Goal: Communication & Community: Answer question/provide support

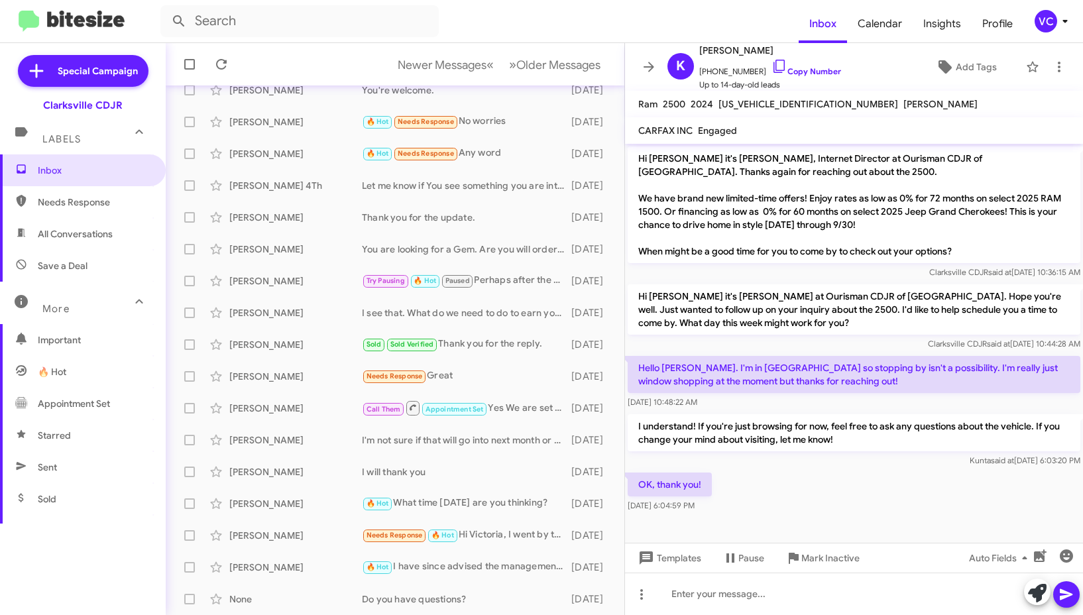
click at [900, 512] on div "OK, thank you! [DATE] 6:04:59 PM" at bounding box center [854, 492] width 458 height 45
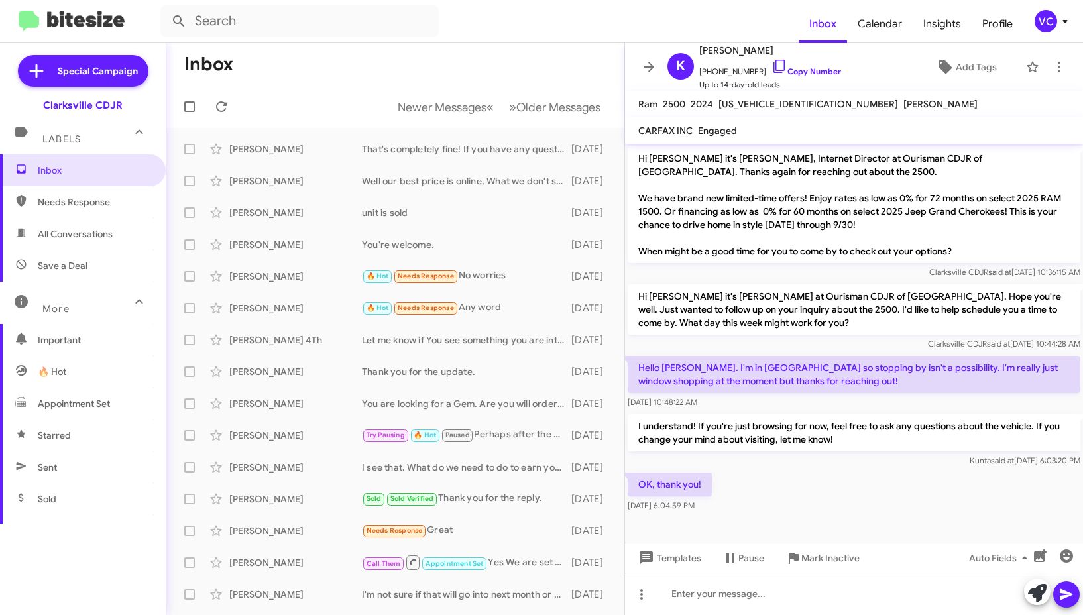
click at [449, 63] on mat-toolbar-row "Inbox" at bounding box center [395, 64] width 459 height 42
click at [223, 103] on icon at bounding box center [221, 106] width 11 height 11
click at [511, 34] on form at bounding box center [479, 21] width 638 height 32
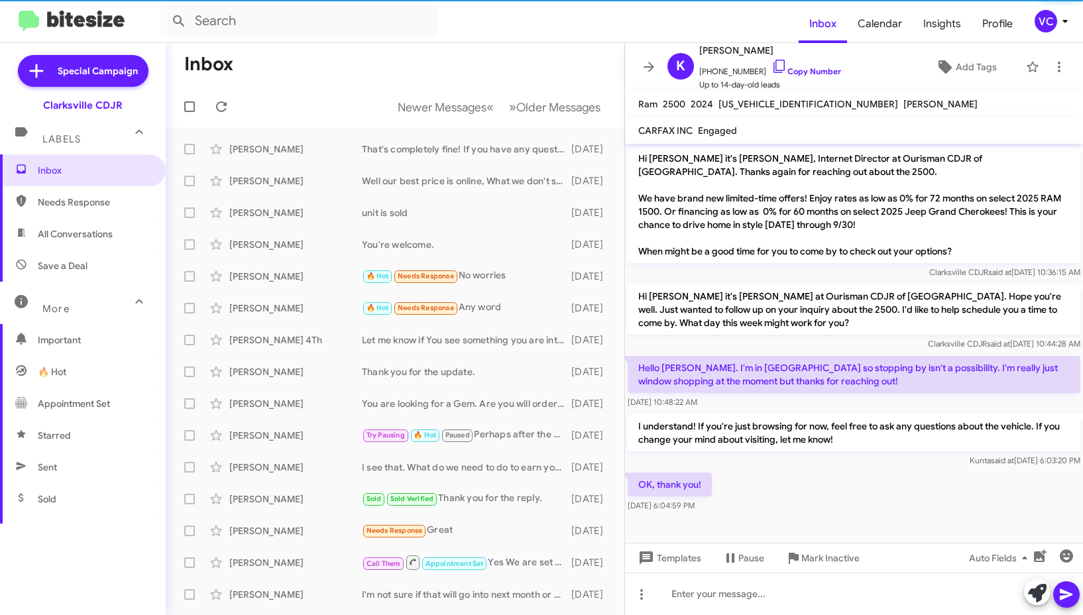
click at [840, 439] on p "I understand! If you're just browsing for now, feel free to ask any questions a…" at bounding box center [853, 432] width 453 height 37
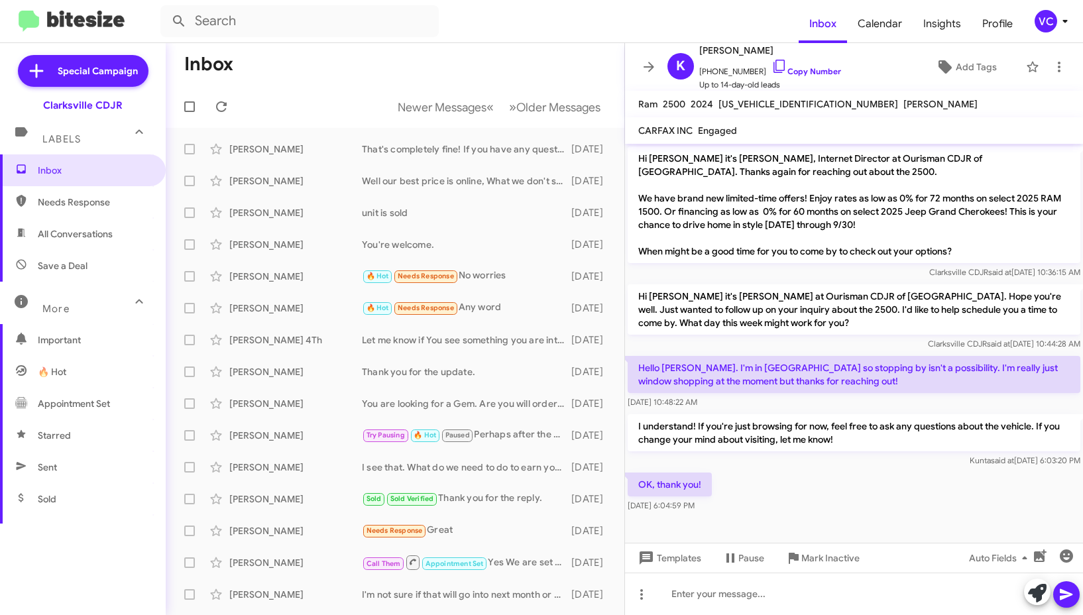
click at [812, 500] on div "OK, thank you! [DATE] 6:04:59 PM" at bounding box center [854, 492] width 458 height 45
drag, startPoint x: 812, startPoint y: 500, endPoint x: 694, endPoint y: 292, distance: 238.3
click at [810, 500] on div "OK, thank you! [DATE] 6:04:59 PM" at bounding box center [854, 492] width 458 height 45
click at [486, 17] on form at bounding box center [479, 21] width 638 height 32
click at [769, 524] on div at bounding box center [854, 523] width 458 height 17
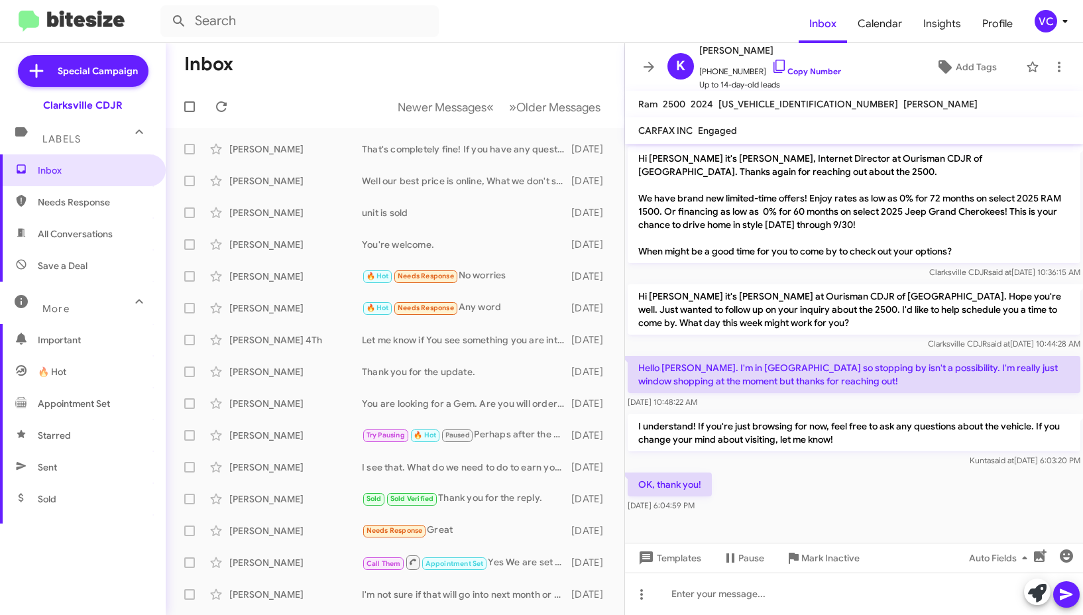
click at [856, 485] on div "OK, thank you! [DATE] 6:04:59 PM" at bounding box center [854, 492] width 458 height 45
click at [135, 565] on div "Special Campaign Clarksville CDJR Labels Inbox Needs Response All Conversations…" at bounding box center [83, 326] width 166 height 567
click at [950, 470] on div "OK, thank you! [DATE] 6:04:59 PM" at bounding box center [854, 492] width 458 height 45
click at [506, 38] on mat-toolbar "Inbox Calendar Insights Profile VC" at bounding box center [541, 21] width 1083 height 42
click at [870, 474] on div "OK, thank you! [DATE] 6:04:59 PM" at bounding box center [854, 492] width 458 height 45
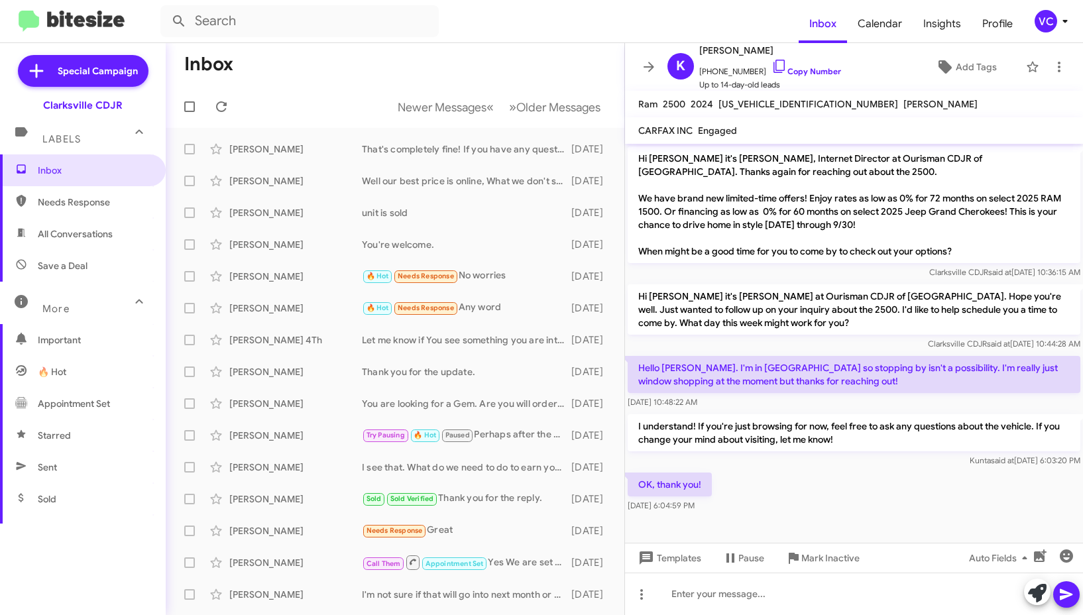
click at [801, 510] on div "OK, thank you! [DATE] 6:04:59 PM" at bounding box center [854, 492] width 458 height 45
click at [767, 534] on cdk-virtual-scroll-viewport "Hi [PERSON_NAME] it's [PERSON_NAME], Internet Director at Ourisman CDJR of [GEO…" at bounding box center [854, 343] width 458 height 399
click at [413, 60] on mat-toolbar-row "Inbox" at bounding box center [395, 64] width 459 height 42
click at [221, 111] on icon at bounding box center [221, 106] width 11 height 11
click at [86, 205] on span "Needs Response" at bounding box center [94, 201] width 113 height 13
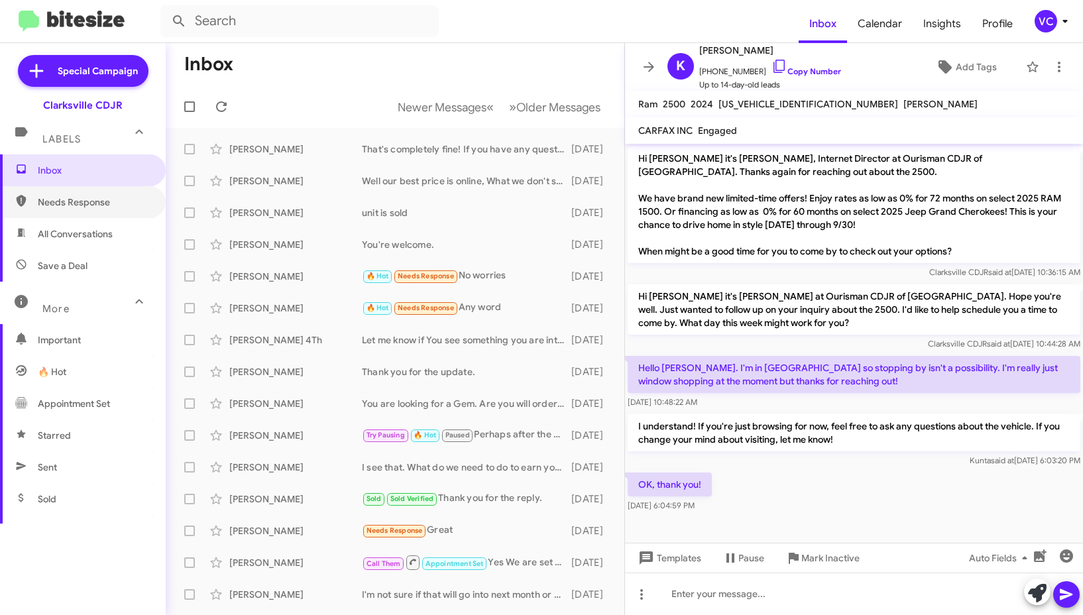
type input "in:needs-response"
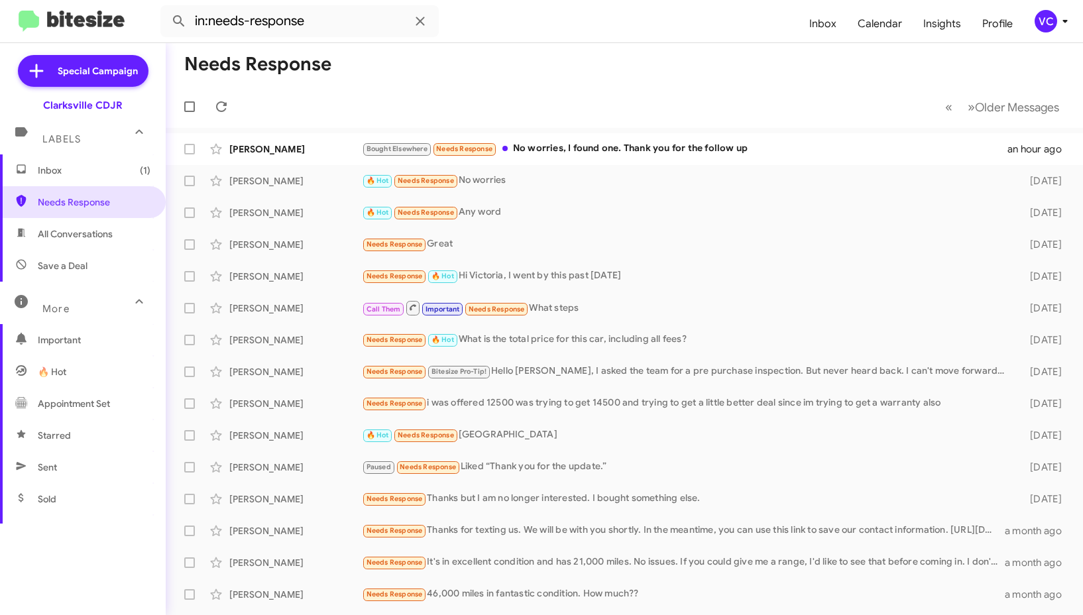
click at [657, 52] on mat-toolbar-row "Needs Response" at bounding box center [624, 64] width 917 height 42
click at [638, 148] on div "Bought Elsewhere Needs Response No worries, I found one. Thank you for the foll…" at bounding box center [690, 148] width 657 height 15
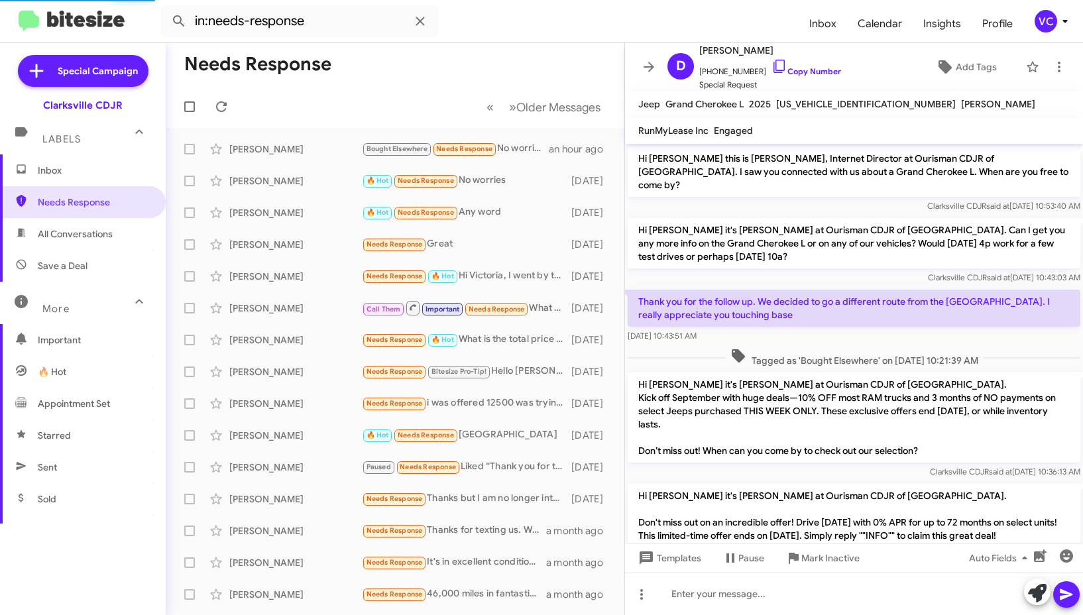
scroll to position [567, 0]
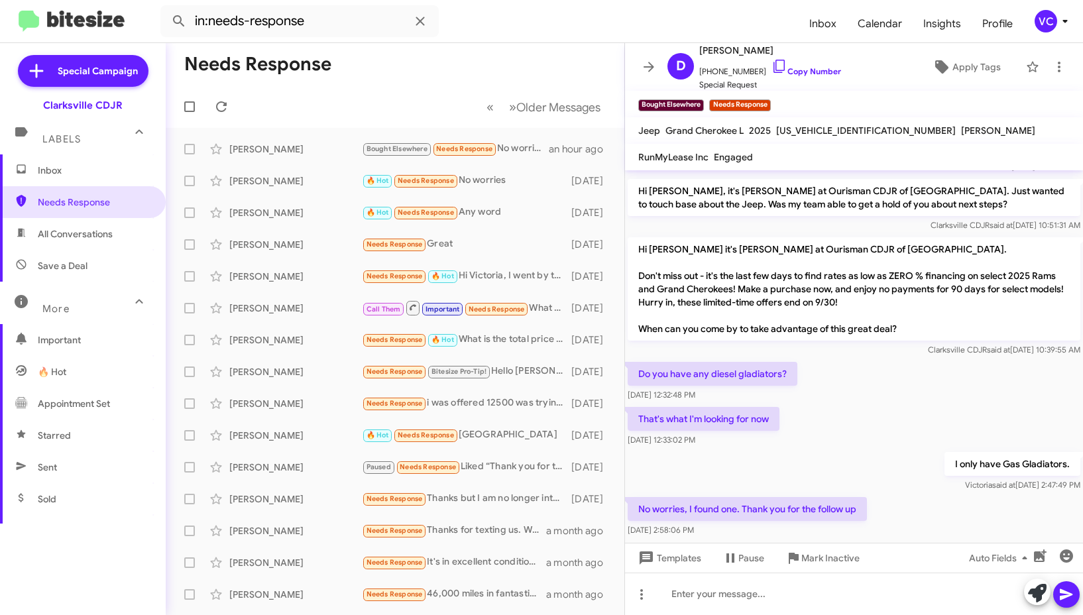
click at [948, 386] on div "Do you have any diesel gladiators? [DATE] 12:32:48 PM" at bounding box center [854, 381] width 458 height 45
click at [858, 557] on span "Mark Inactive" at bounding box center [830, 558] width 58 height 24
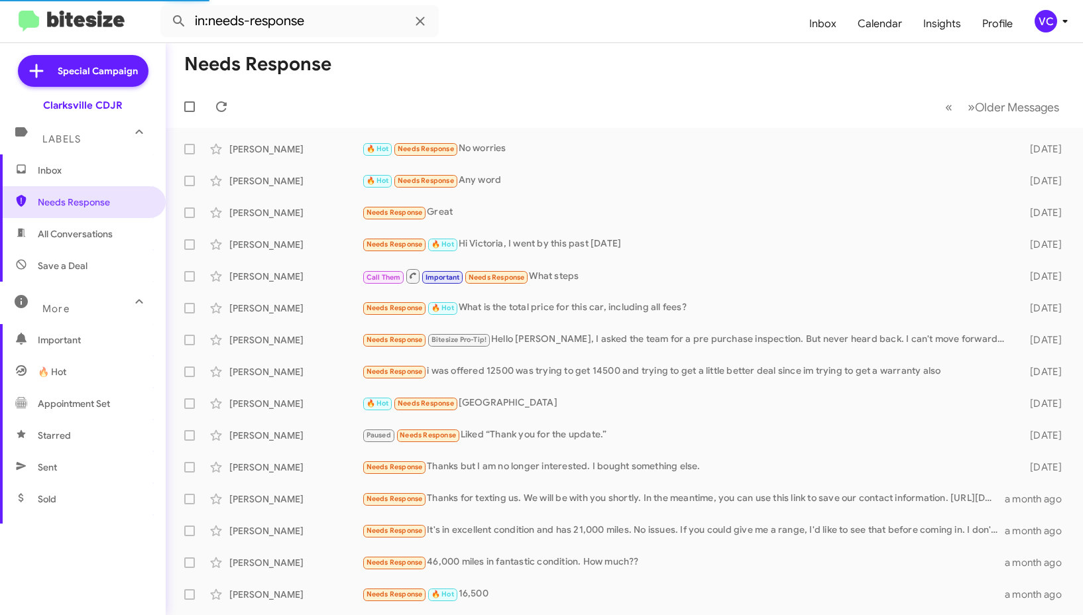
click at [610, 59] on mat-toolbar-row "Needs Response" at bounding box center [624, 64] width 917 height 42
click at [569, 82] on mat-toolbar-row "Needs Response" at bounding box center [624, 64] width 917 height 42
click at [385, 93] on mat-toolbar-row "« Previous » Next Older Messages" at bounding box center [624, 106] width 917 height 42
click at [459, 91] on mat-toolbar-row "« Previous » Next Older Messages" at bounding box center [624, 106] width 917 height 42
click at [560, 13] on form "in:needs-response" at bounding box center [479, 21] width 638 height 32
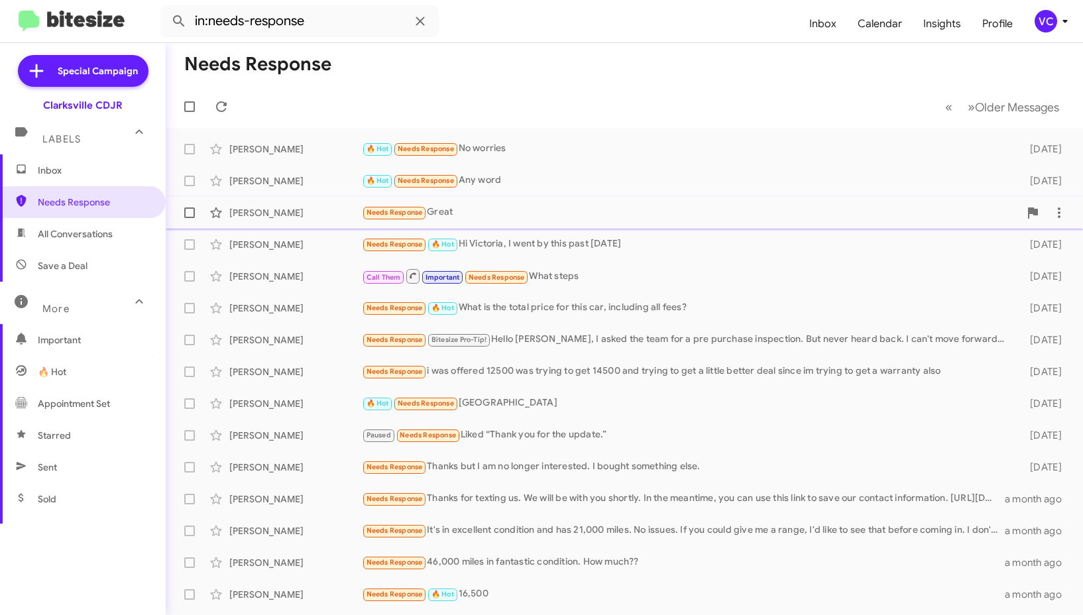
click at [406, 203] on div "[PERSON_NAME] Needs Response Great [DATE]" at bounding box center [624, 212] width 896 height 27
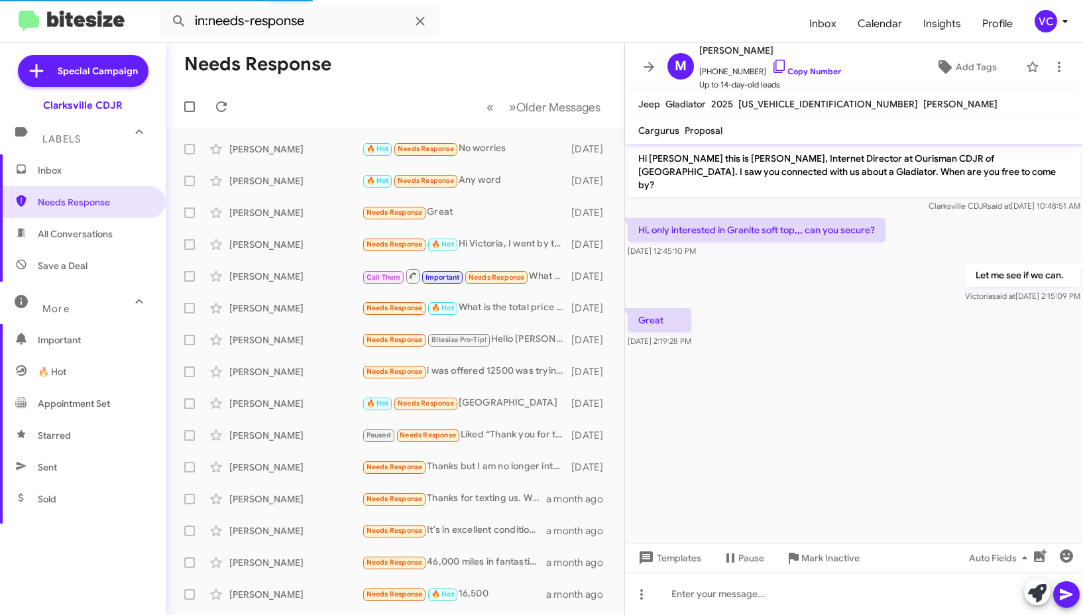
drag, startPoint x: 872, startPoint y: 333, endPoint x: 874, endPoint y: 341, distance: 8.2
click at [870, 336] on div "Great [DATE] 2:19:28 PM" at bounding box center [854, 327] width 458 height 45
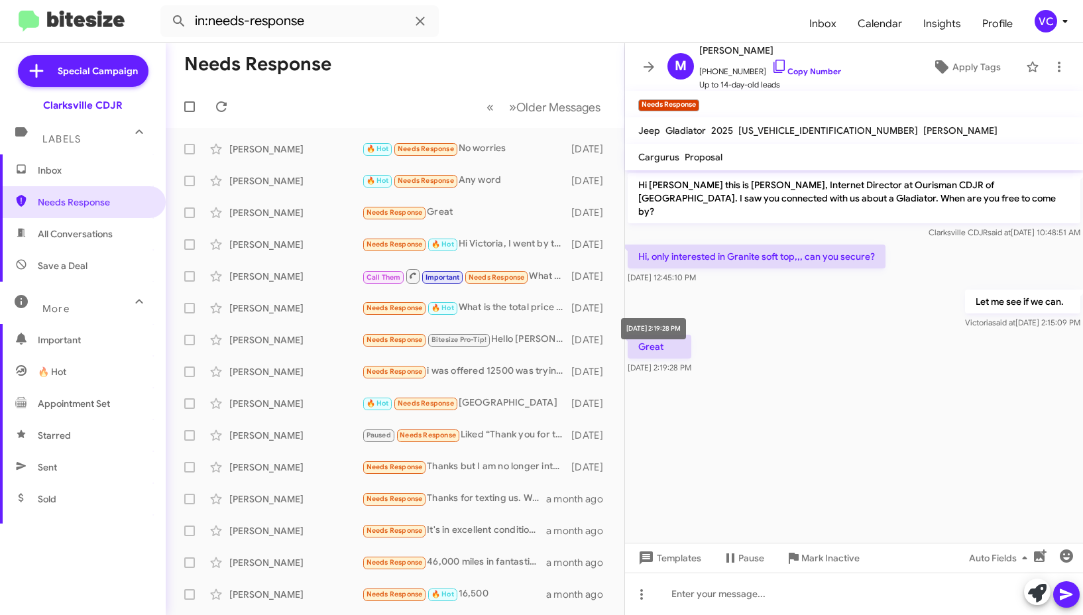
click at [761, 377] on div at bounding box center [854, 383] width 458 height 13
click at [909, 401] on cdk-virtual-scroll-viewport "Hi [PERSON_NAME] this is [PERSON_NAME], Internet Director at Ourisman CDJR of […" at bounding box center [854, 356] width 458 height 372
click at [871, 442] on cdk-virtual-scroll-viewport "Hi [PERSON_NAME] this is [PERSON_NAME], Internet Director at Ourisman CDJR of […" at bounding box center [854, 356] width 458 height 372
drag, startPoint x: 857, startPoint y: 376, endPoint x: 885, endPoint y: 305, distance: 76.4
click at [856, 377] on div at bounding box center [854, 383] width 458 height 13
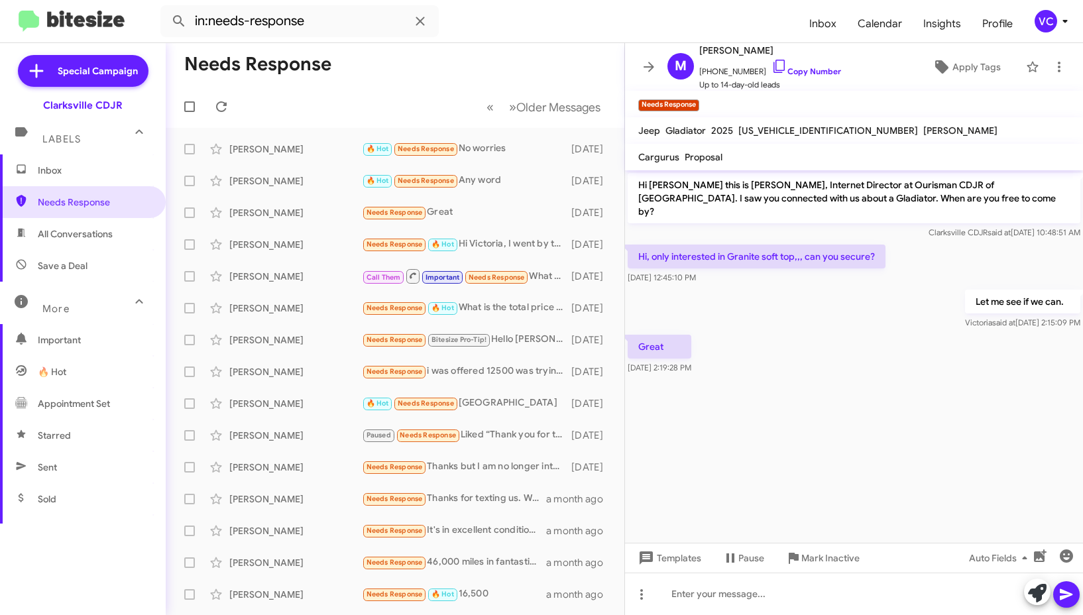
click at [881, 290] on div "Let me see if we can. [PERSON_NAME] said at [DATE] 2:15:09 PM" at bounding box center [854, 309] width 458 height 45
click at [867, 418] on cdk-virtual-scroll-viewport "Hi [PERSON_NAME] this is [PERSON_NAME], Internet Director at Ourisman CDJR of […" at bounding box center [854, 356] width 458 height 372
click at [862, 357] on div "Great [DATE] 2:19:28 PM" at bounding box center [854, 354] width 458 height 45
click at [804, 305] on div "Let me see if we can. [PERSON_NAME] said at [DATE] 2:15:09 PM" at bounding box center [854, 309] width 458 height 45
click at [871, 377] on div at bounding box center [854, 383] width 458 height 13
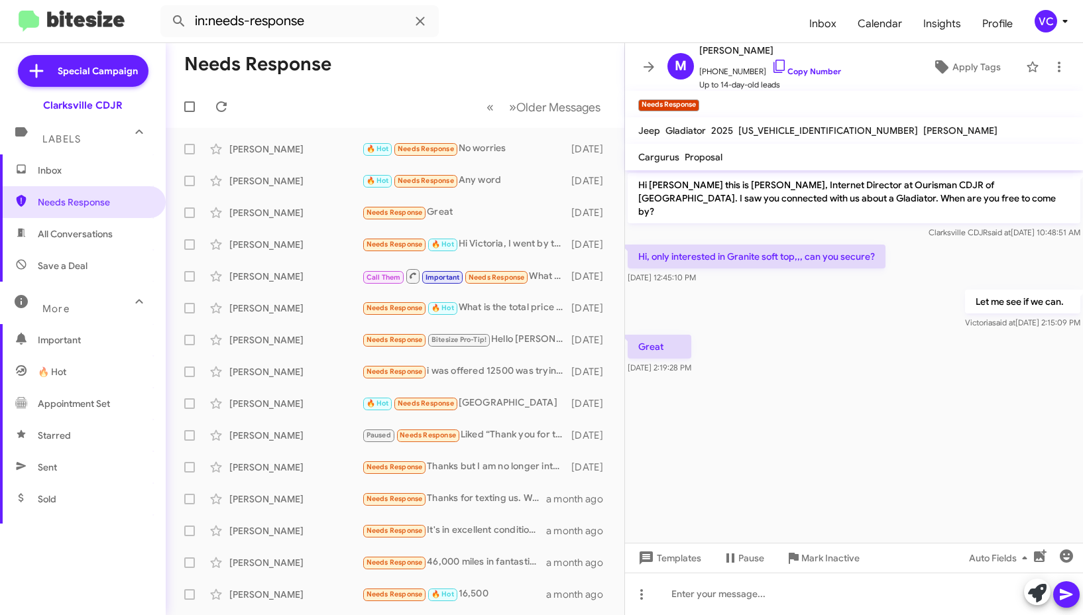
click at [874, 377] on div at bounding box center [854, 383] width 458 height 13
drag, startPoint x: 854, startPoint y: 297, endPoint x: 885, endPoint y: 384, distance: 92.6
click at [854, 298] on div "Let me see if we can. [PERSON_NAME] said at [DATE] 2:15:09 PM" at bounding box center [854, 309] width 458 height 45
click at [885, 416] on cdk-virtual-scroll-viewport "Hi [PERSON_NAME] this is [PERSON_NAME], Internet Director at Ourisman CDJR of […" at bounding box center [854, 356] width 458 height 372
click at [881, 431] on cdk-virtual-scroll-viewport "Hi [PERSON_NAME] this is [PERSON_NAME], Internet Director at Ourisman CDJR of […" at bounding box center [854, 356] width 458 height 372
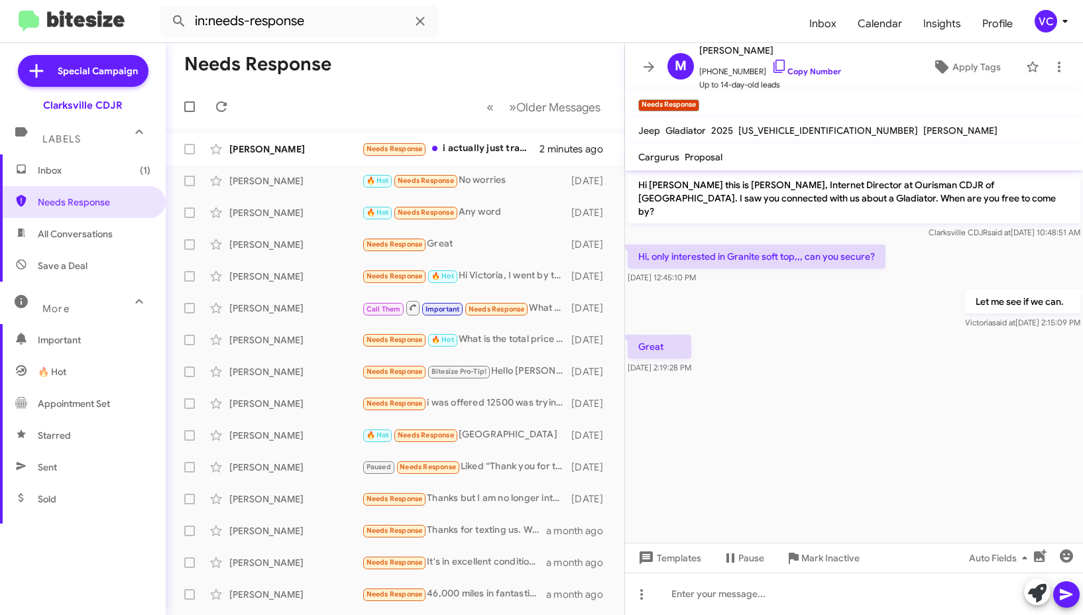
drag, startPoint x: 917, startPoint y: 427, endPoint x: 900, endPoint y: 418, distance: 19.6
click at [918, 428] on cdk-virtual-scroll-viewport "Hi [PERSON_NAME] this is [PERSON_NAME], Internet Director at Ourisman CDJR of […" at bounding box center [854, 356] width 458 height 372
click at [329, 152] on div "[PERSON_NAME]" at bounding box center [295, 148] width 133 height 13
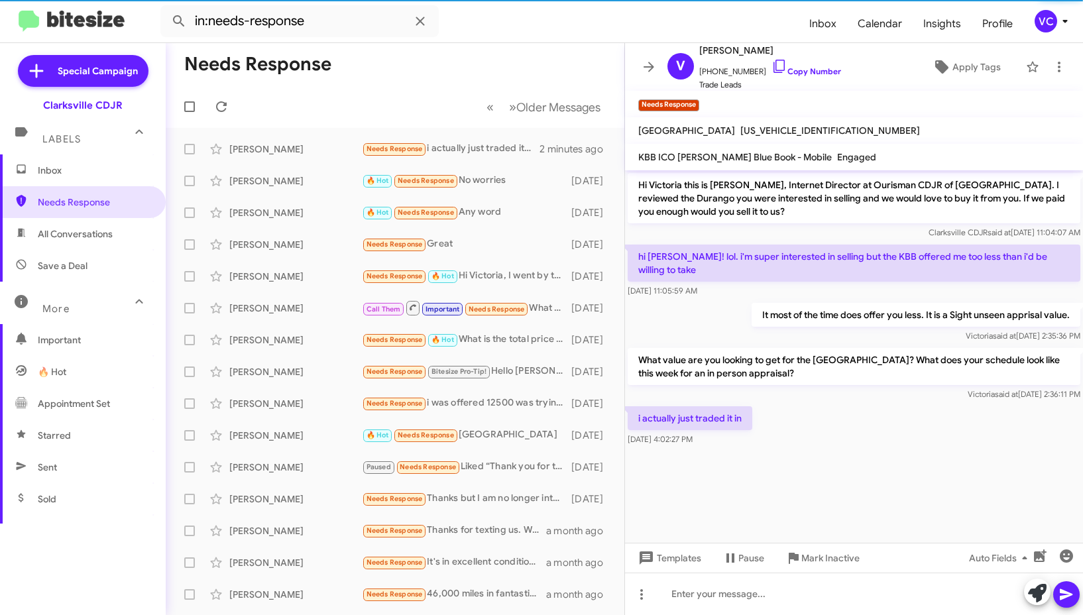
click at [907, 449] on div at bounding box center [854, 457] width 458 height 17
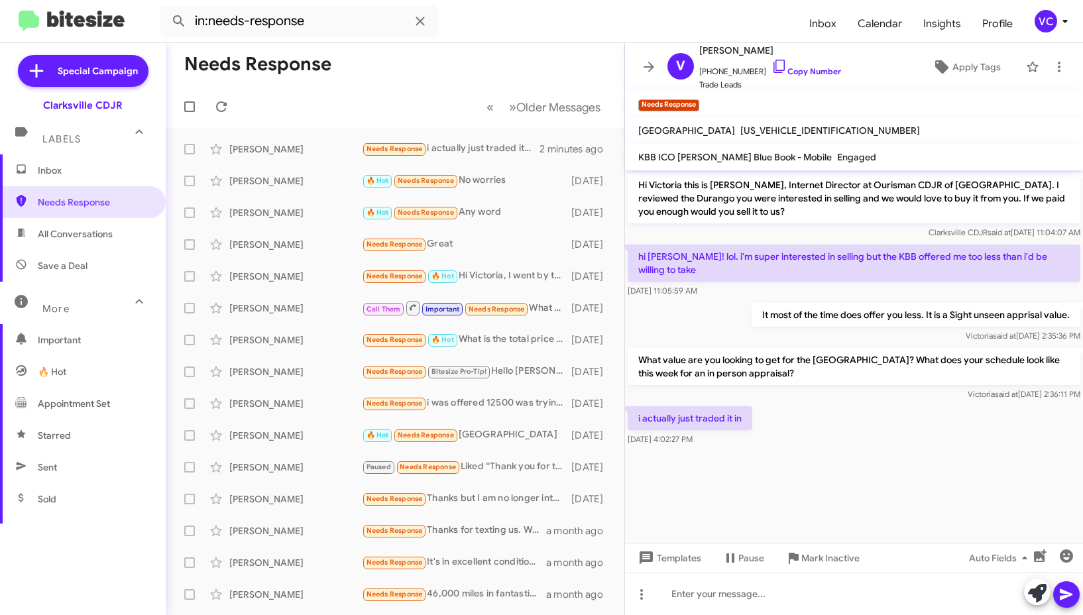
drag, startPoint x: 947, startPoint y: 429, endPoint x: 931, endPoint y: 453, distance: 28.7
click at [948, 429] on div "i actually just traded it in [DATE] 4:02:27 PM" at bounding box center [854, 426] width 458 height 45
click at [761, 593] on div at bounding box center [854, 593] width 458 height 42
click at [777, 596] on div at bounding box center [854, 593] width 458 height 42
click at [857, 449] on div at bounding box center [854, 457] width 458 height 17
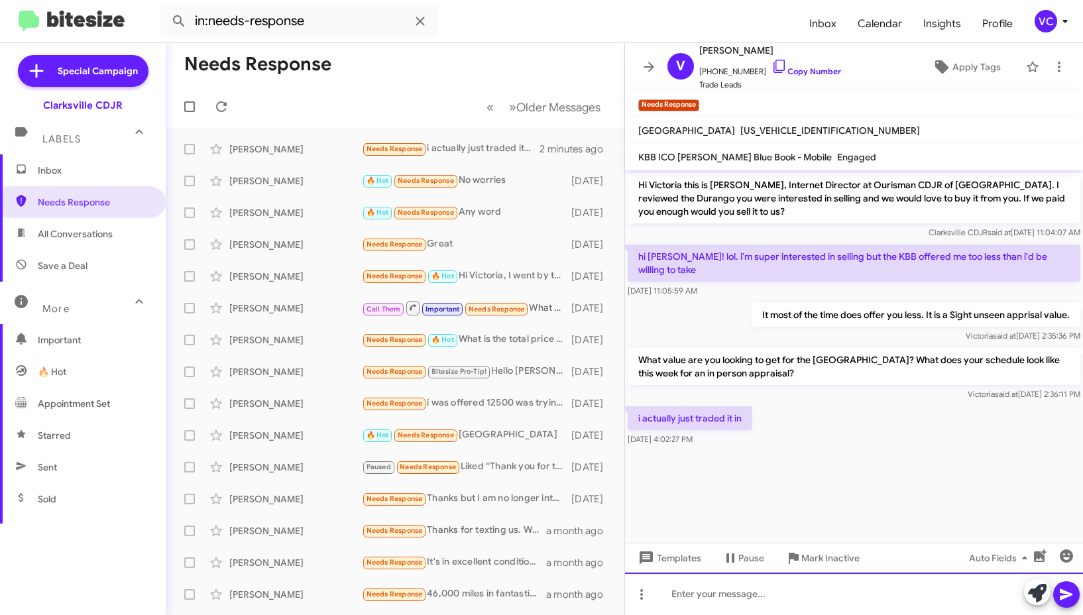
click at [775, 592] on div at bounding box center [854, 593] width 458 height 42
click at [1065, 590] on icon at bounding box center [1066, 594] width 16 height 16
click at [803, 69] on link "Copy Number" at bounding box center [806, 71] width 70 height 10
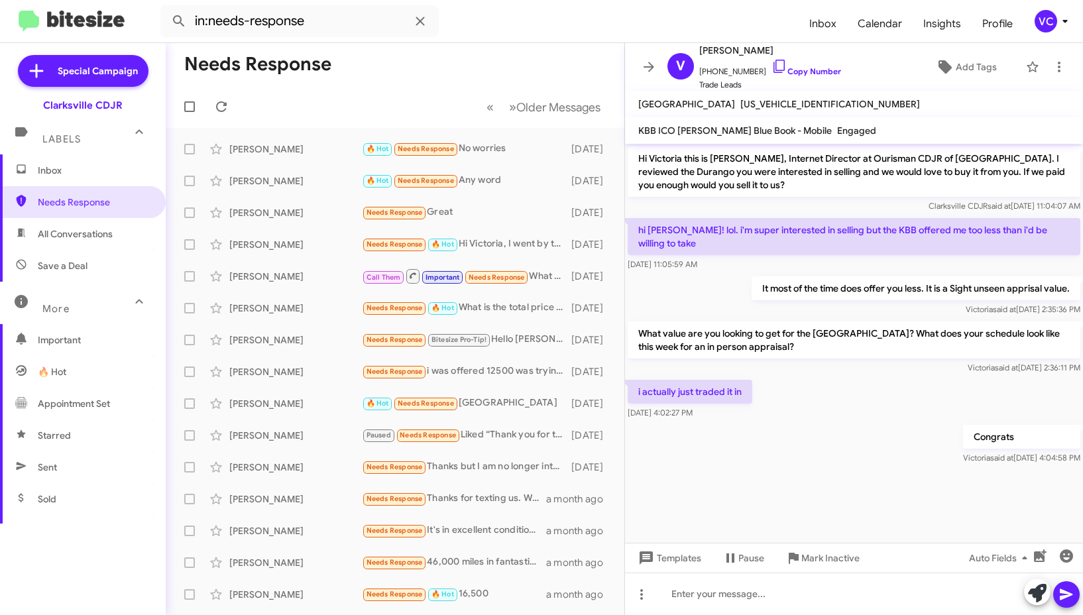
click at [779, 437] on div "Congrats [PERSON_NAME] said at [DATE] 4:04:58 PM" at bounding box center [854, 444] width 458 height 45
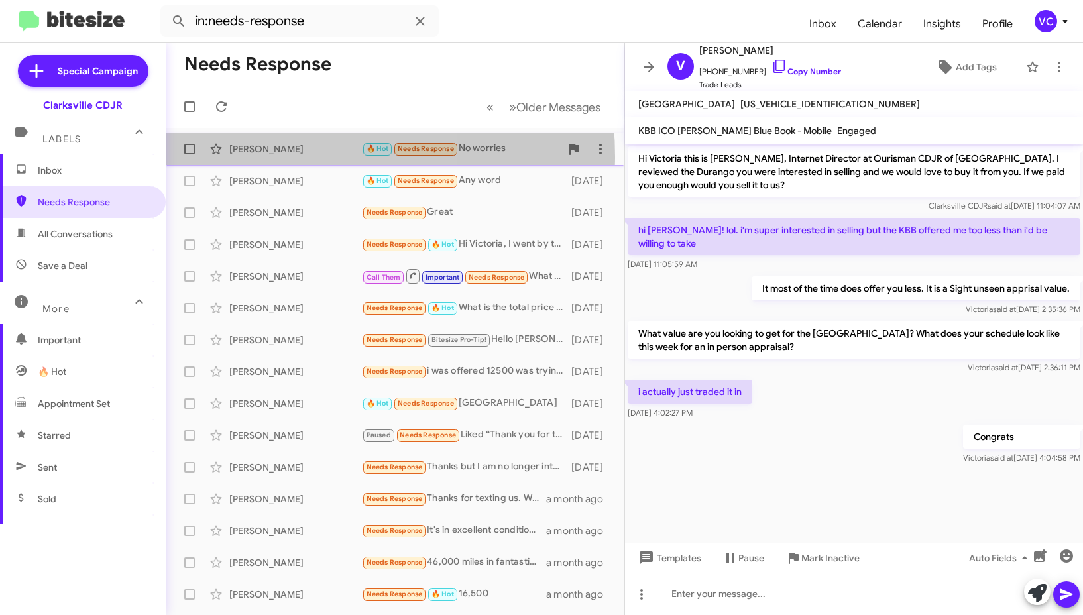
click at [283, 156] on div "[PERSON_NAME] 🔥 Hot Needs Response No worries [DATE]" at bounding box center [394, 149] width 437 height 27
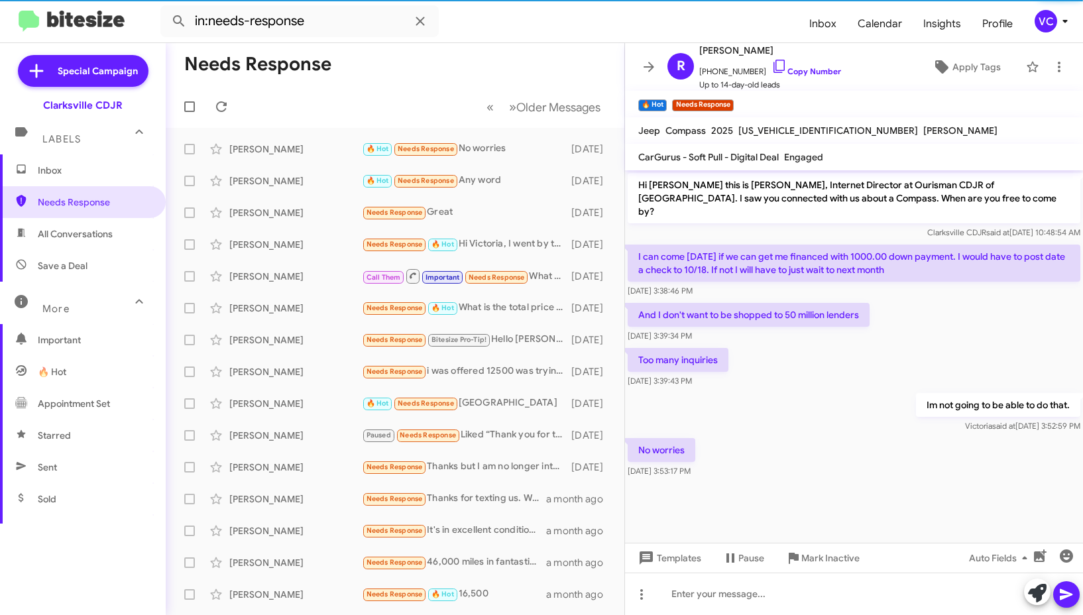
click at [806, 374] on div "Too many inquiries [DATE] 3:39:43 PM" at bounding box center [854, 367] width 458 height 45
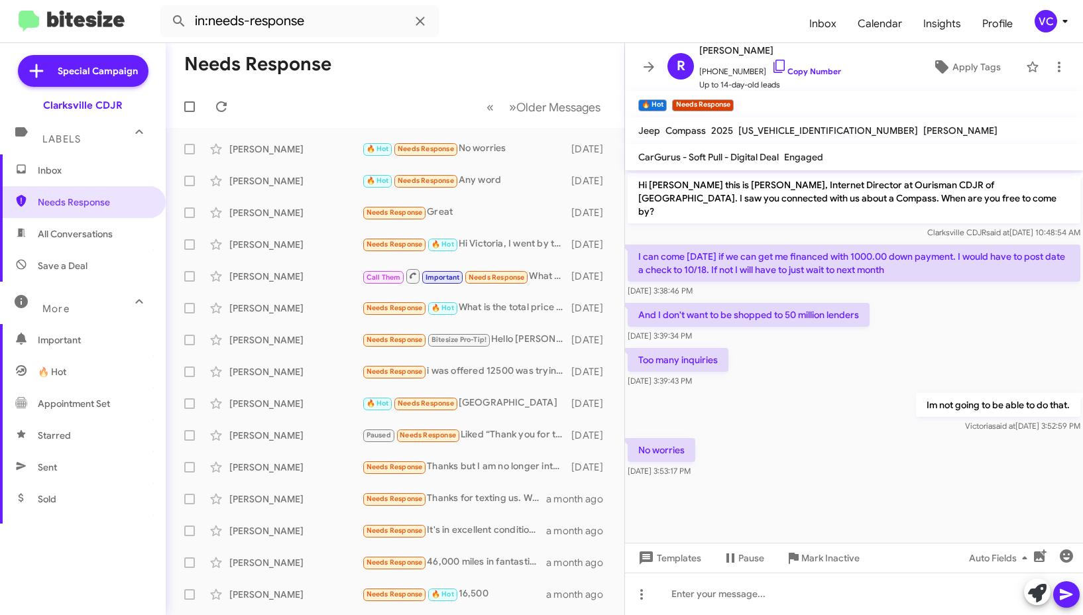
click at [908, 480] on div at bounding box center [854, 490] width 458 height 20
click at [895, 480] on div at bounding box center [854, 490] width 458 height 20
click at [842, 363] on div "Too many inquiries [DATE] 3:39:43 PM" at bounding box center [854, 367] width 458 height 45
click at [881, 440] on div "No worries [DATE] 3:53:17 PM" at bounding box center [854, 457] width 458 height 45
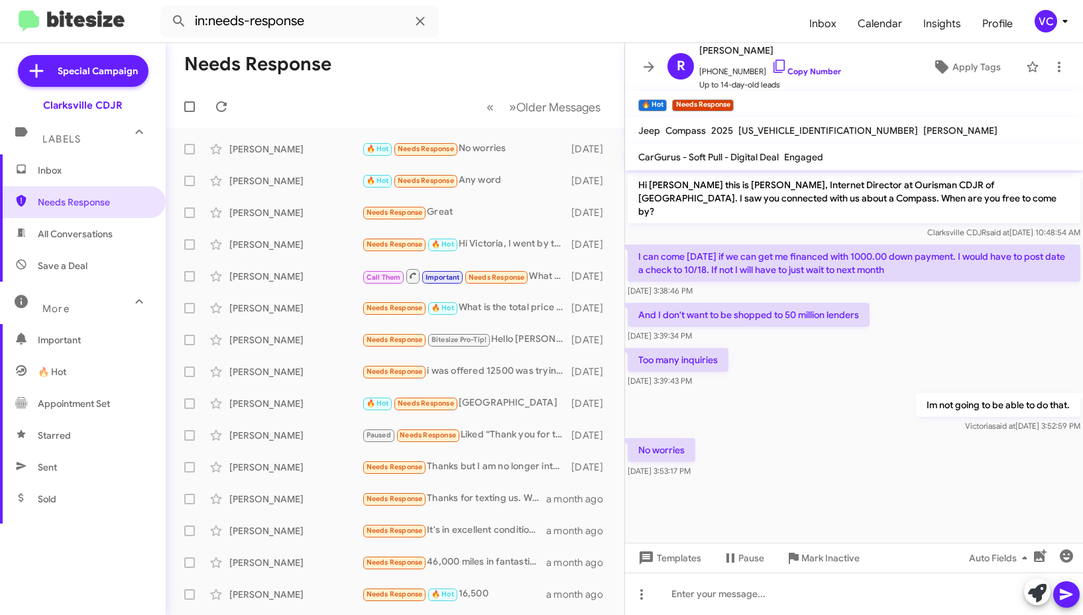
click at [826, 390] on div "Im not going to be able to do that. [PERSON_NAME] said at [DATE] 3:52:59 PM" at bounding box center [854, 412] width 458 height 45
click at [865, 443] on div "No worries [DATE] 3:53:17 PM" at bounding box center [854, 457] width 458 height 45
click at [806, 480] on div at bounding box center [854, 490] width 458 height 20
